Goal: Check status: Check status

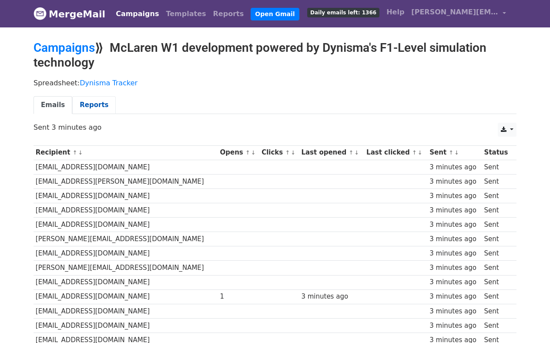
click at [87, 108] on link "Reports" at bounding box center [94, 105] width 44 height 18
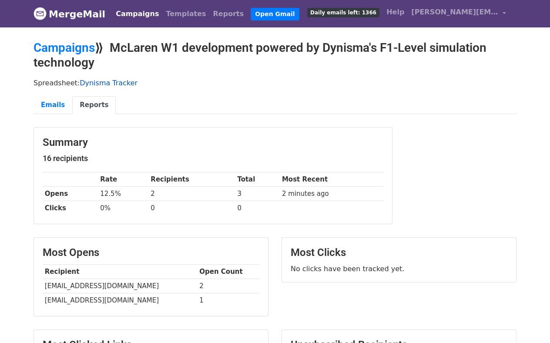
click at [90, 81] on link "Dynisma Tracker" at bounding box center [109, 83] width 58 height 8
click at [128, 13] on link "Campaigns" at bounding box center [137, 13] width 50 height 17
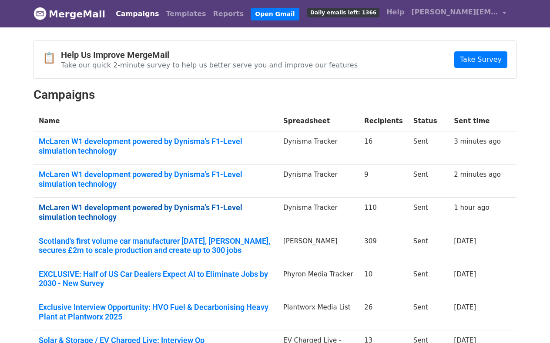
click at [168, 206] on link "McLaren W1 development powered by Dynisma's F1-Level simulation technology" at bounding box center [156, 212] width 234 height 19
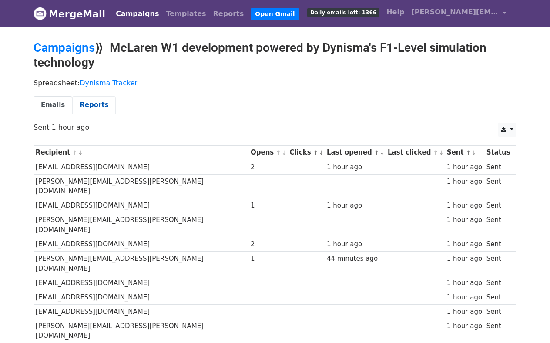
click at [83, 109] on link "Reports" at bounding box center [94, 105] width 44 height 18
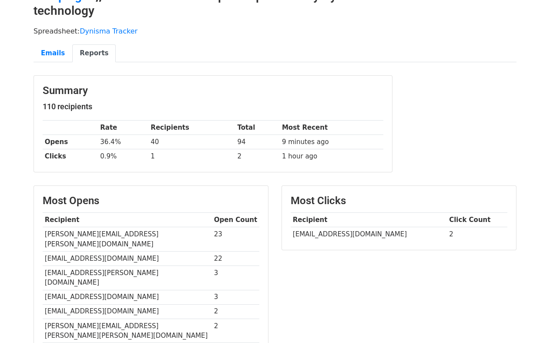
scroll to position [49, 0]
